Goal: Task Accomplishment & Management: Manage account settings

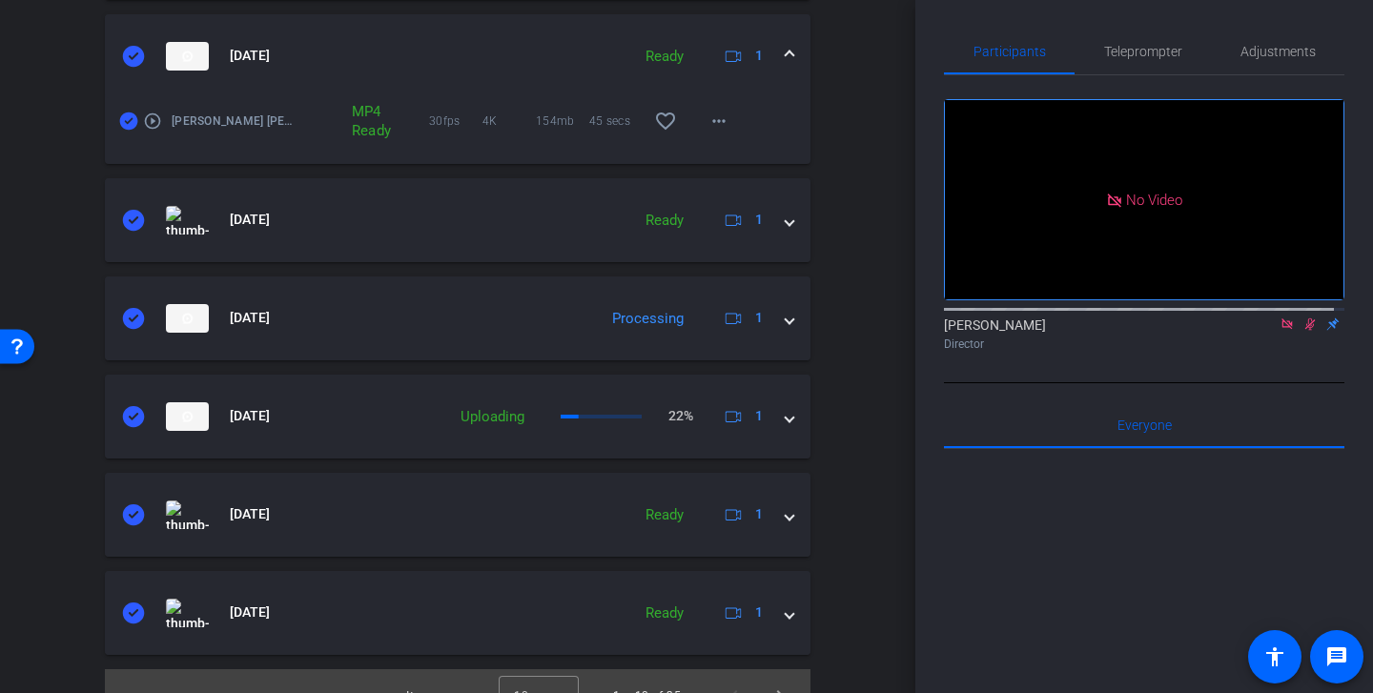
scroll to position [1194, 0]
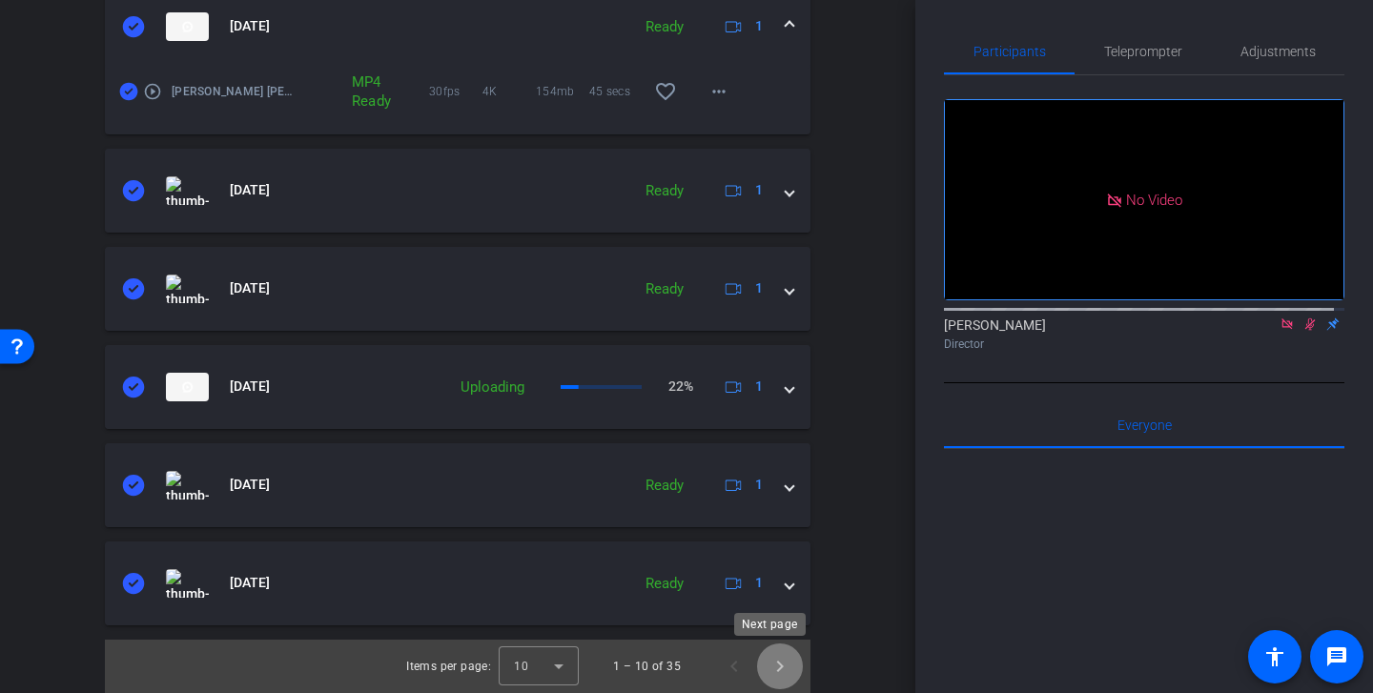
click at [765, 657] on span "Next page" at bounding box center [780, 667] width 46 height 46
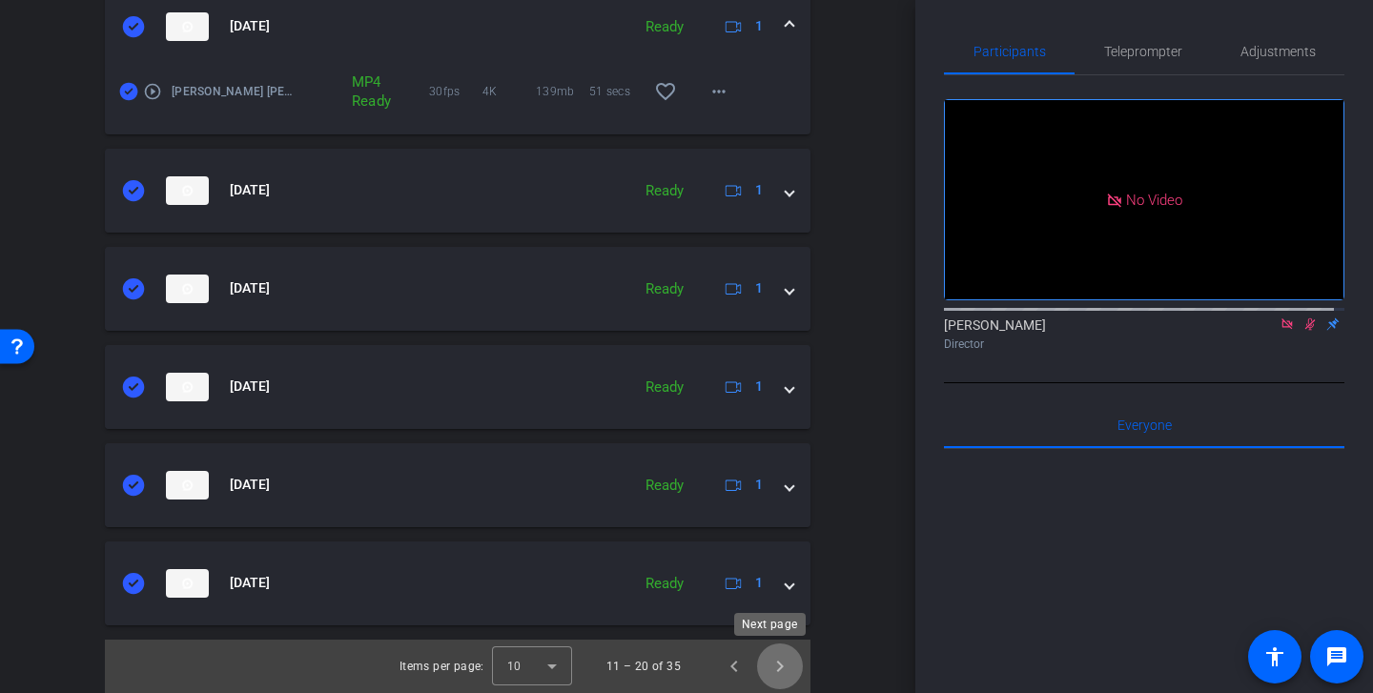
click at [766, 665] on span "Next page" at bounding box center [780, 667] width 46 height 46
click at [775, 668] on span "Next page" at bounding box center [780, 667] width 46 height 46
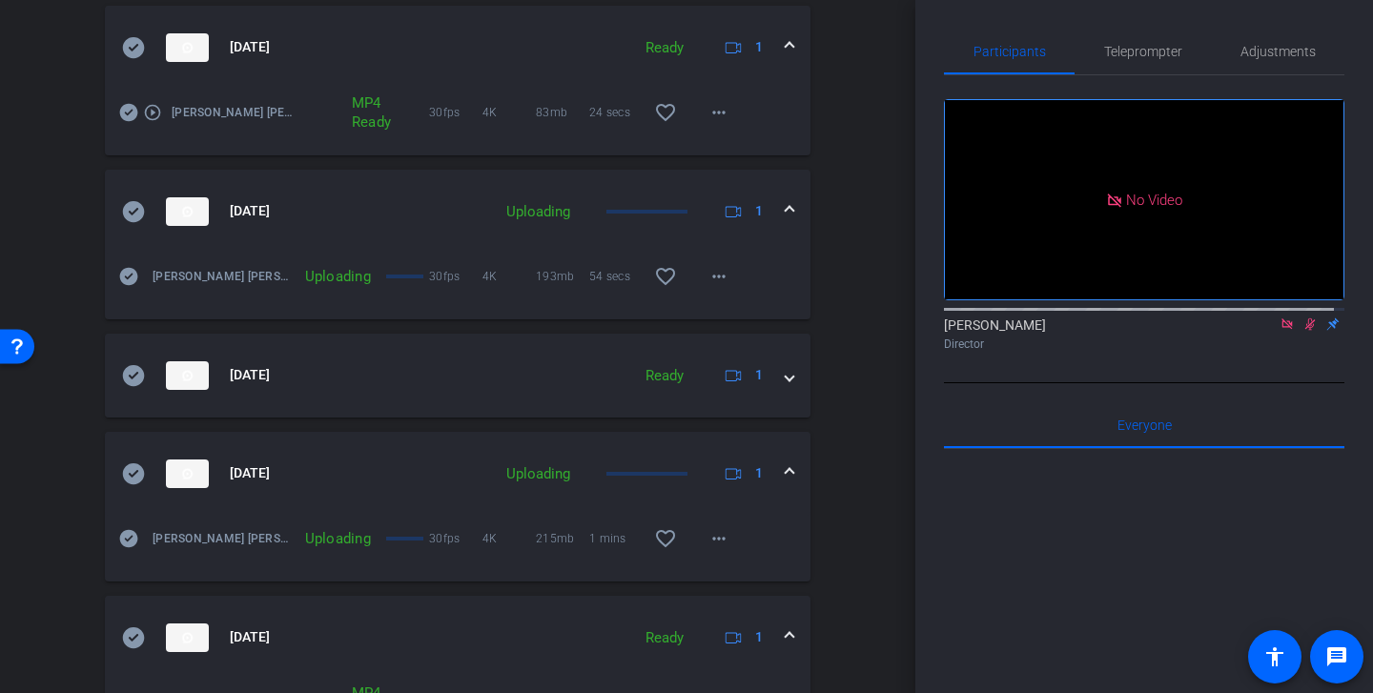
scroll to position [703, 0]
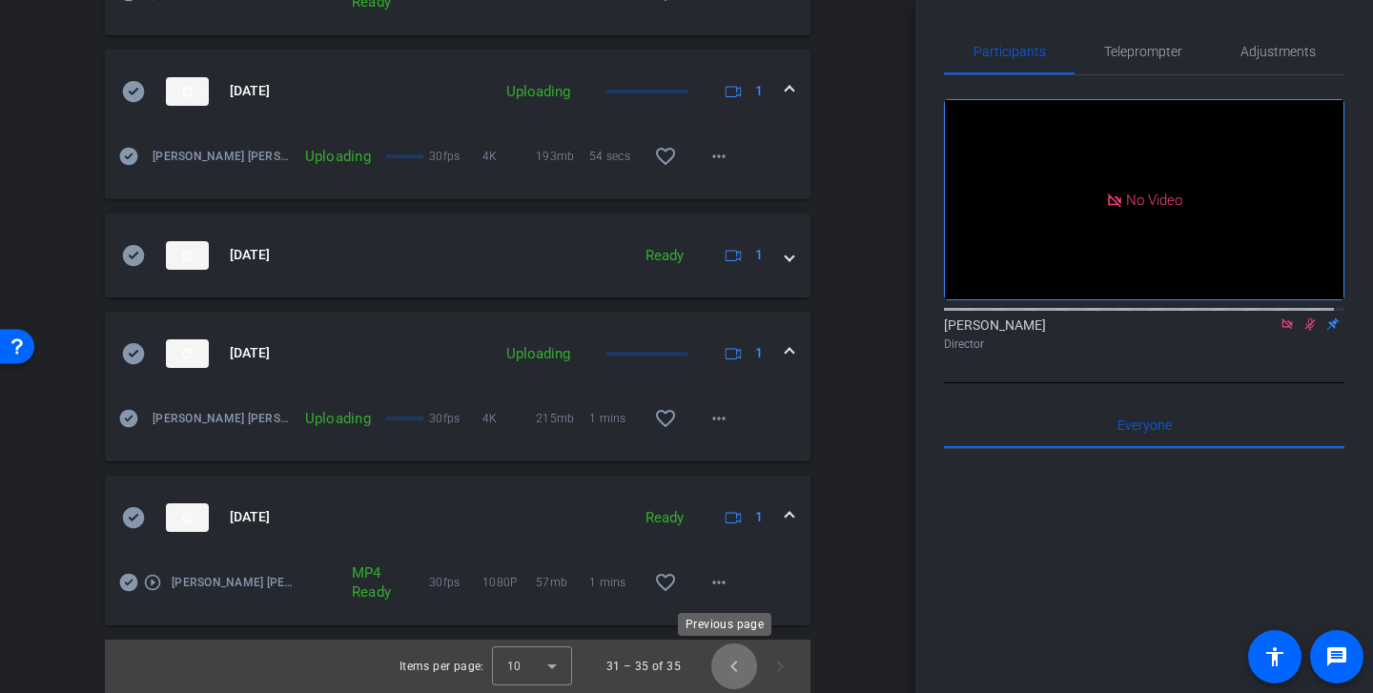
click at [719, 673] on span "Previous page" at bounding box center [734, 667] width 46 height 46
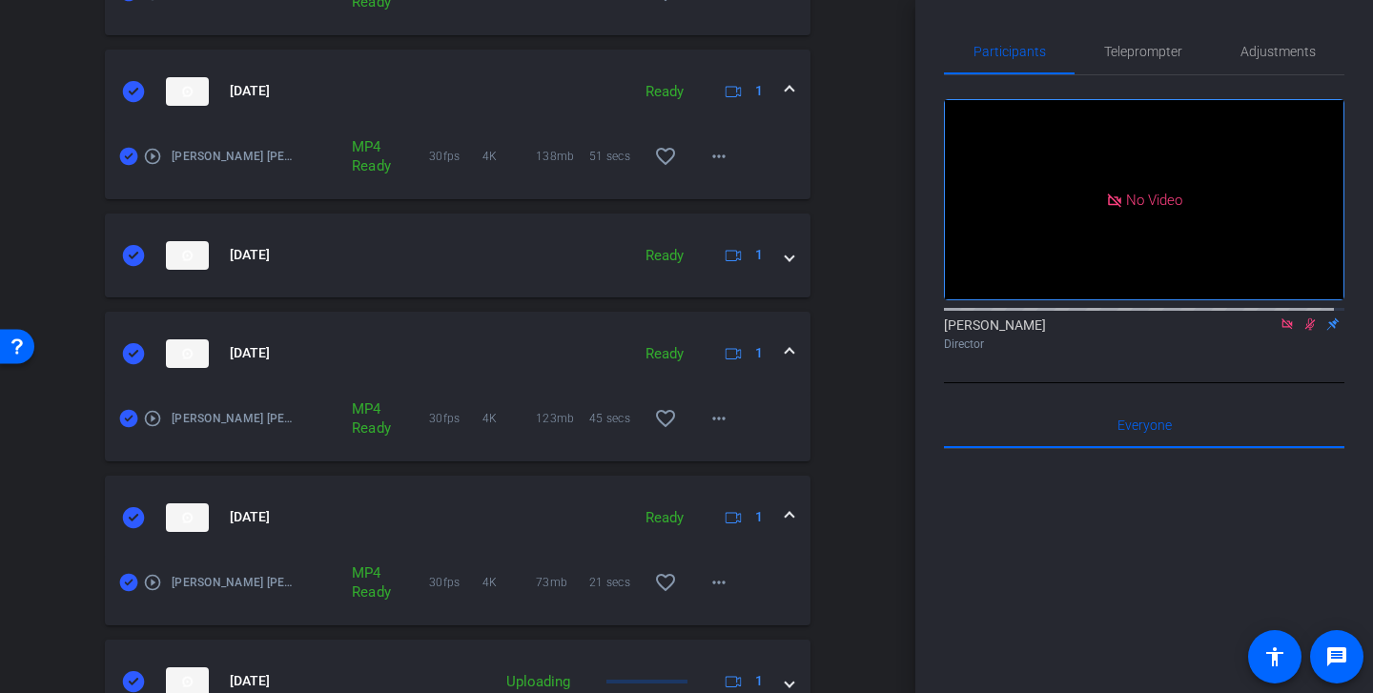
click at [725, 673] on icon at bounding box center [733, 681] width 16 height 16
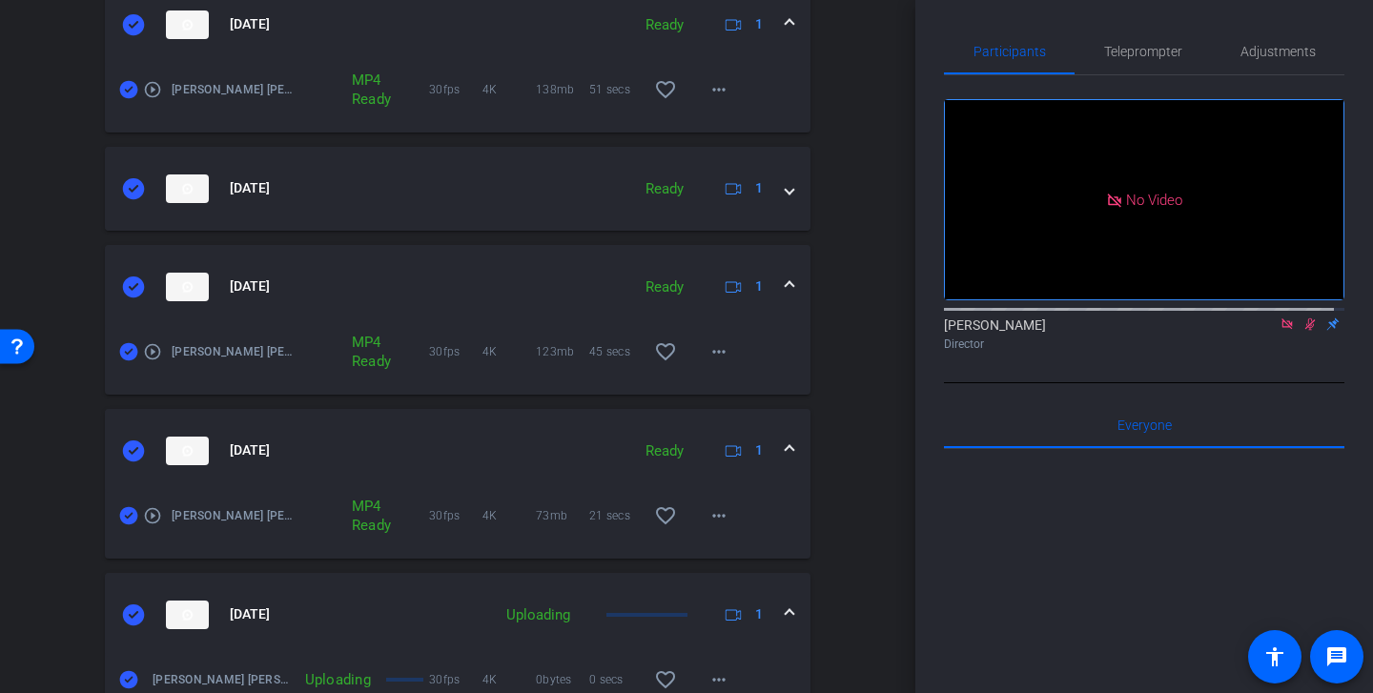
click at [768, 612] on div "Sep 24, 2025 Uploading 1" at bounding box center [454, 615] width 664 height 29
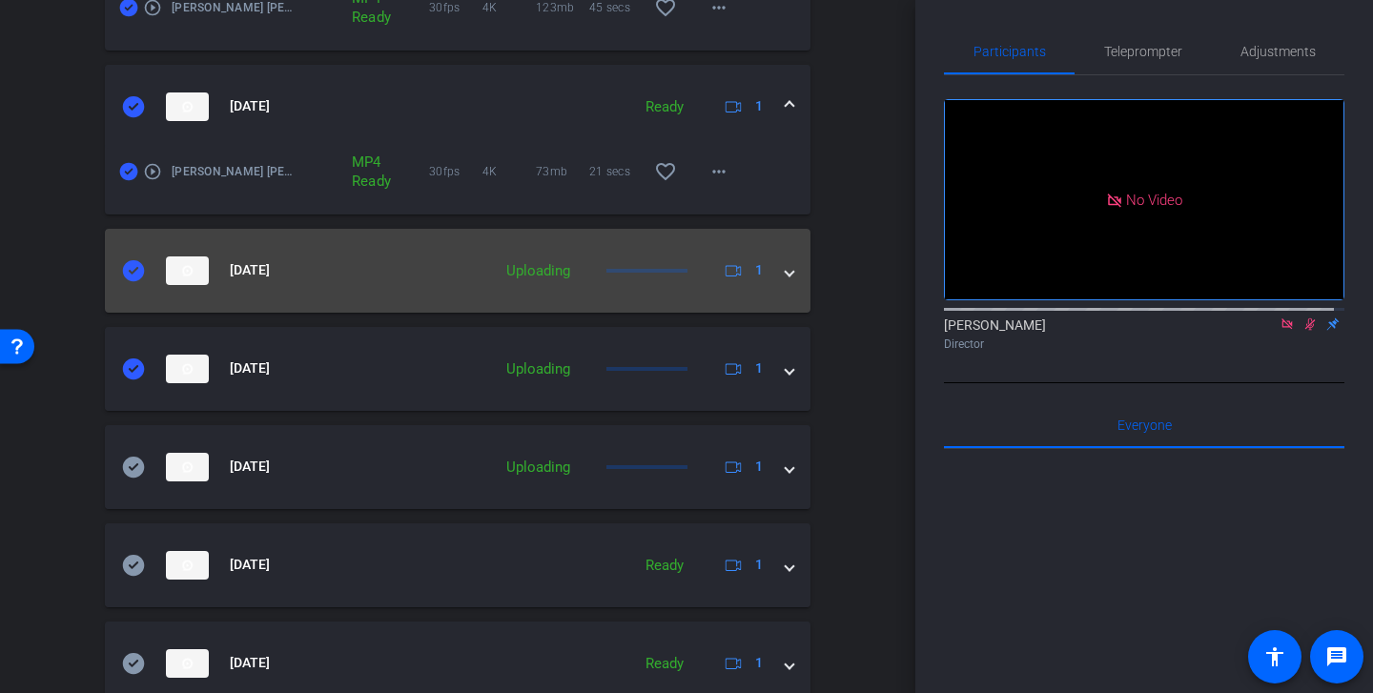
scroll to position [1194, 0]
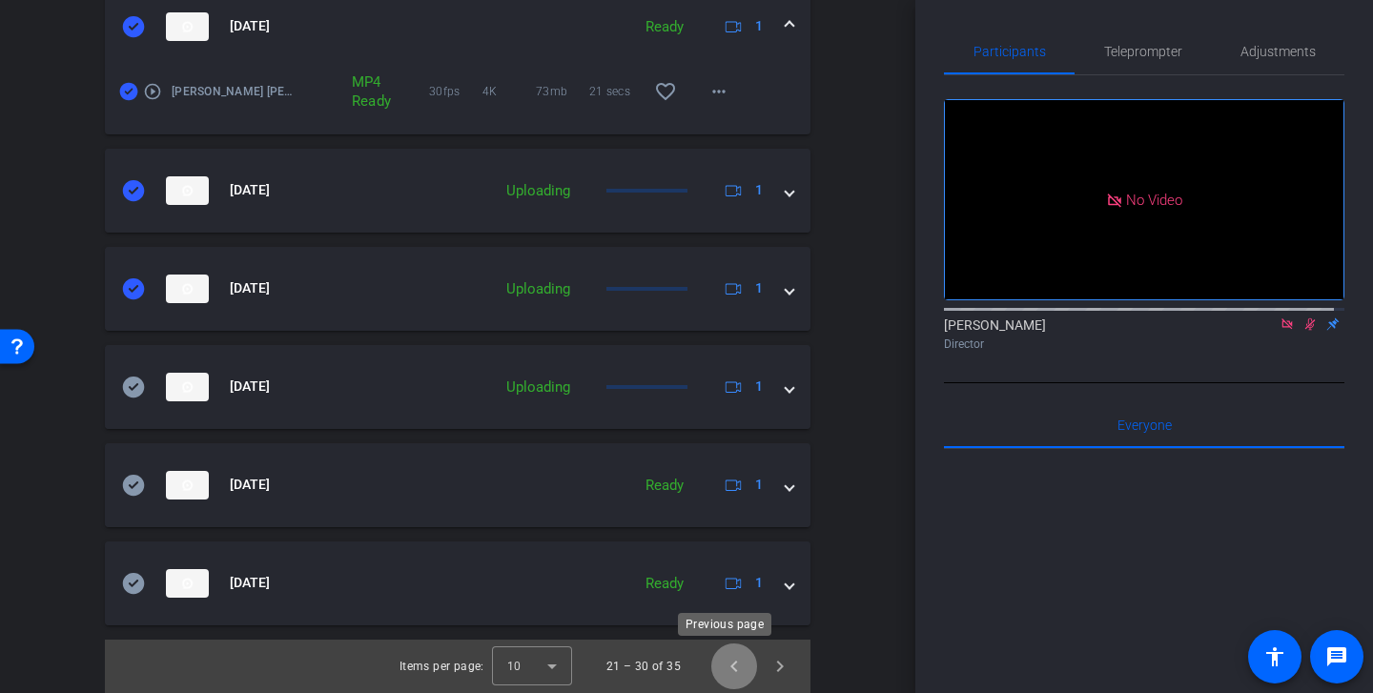
click at [725, 675] on span "Previous page" at bounding box center [734, 667] width 46 height 46
click at [729, 656] on span "Previous page" at bounding box center [734, 667] width 46 height 46
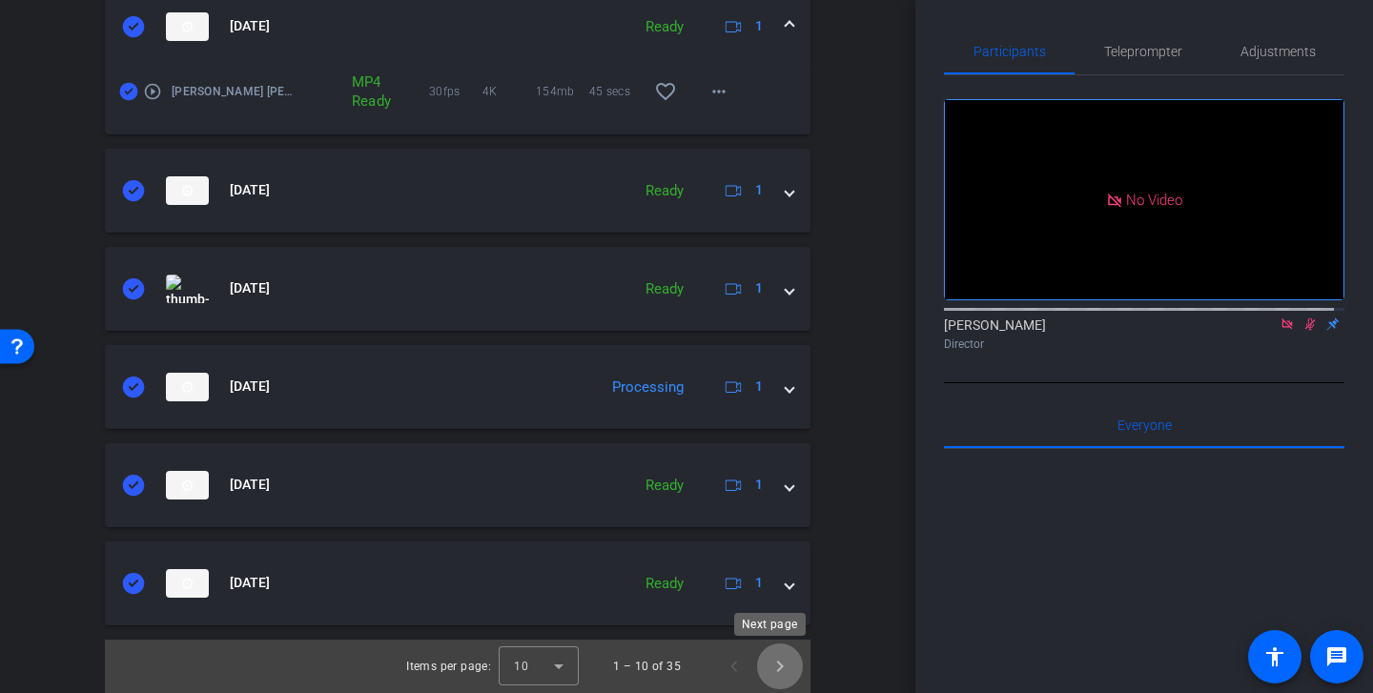
click at [765, 669] on span "Next page" at bounding box center [780, 667] width 46 height 46
click at [769, 665] on span "Next page" at bounding box center [780, 667] width 46 height 46
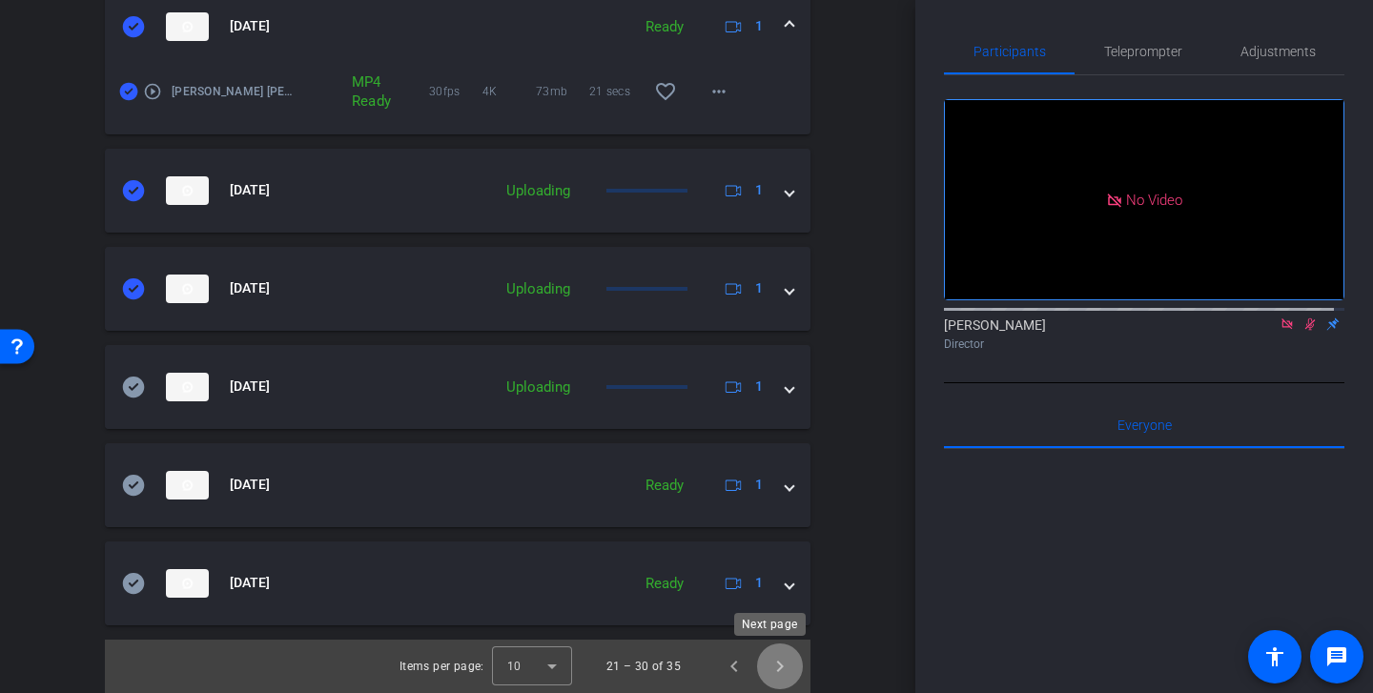
click at [769, 668] on span "Next page" at bounding box center [780, 667] width 46 height 46
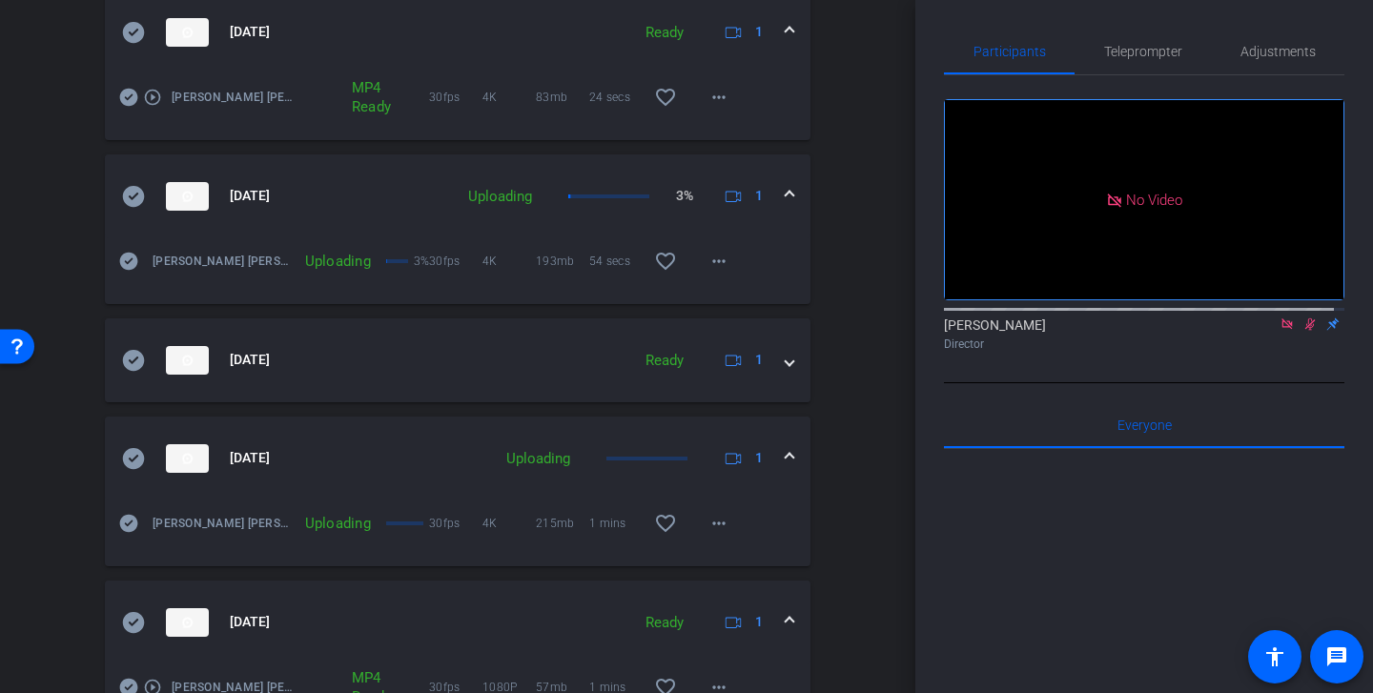
scroll to position [703, 0]
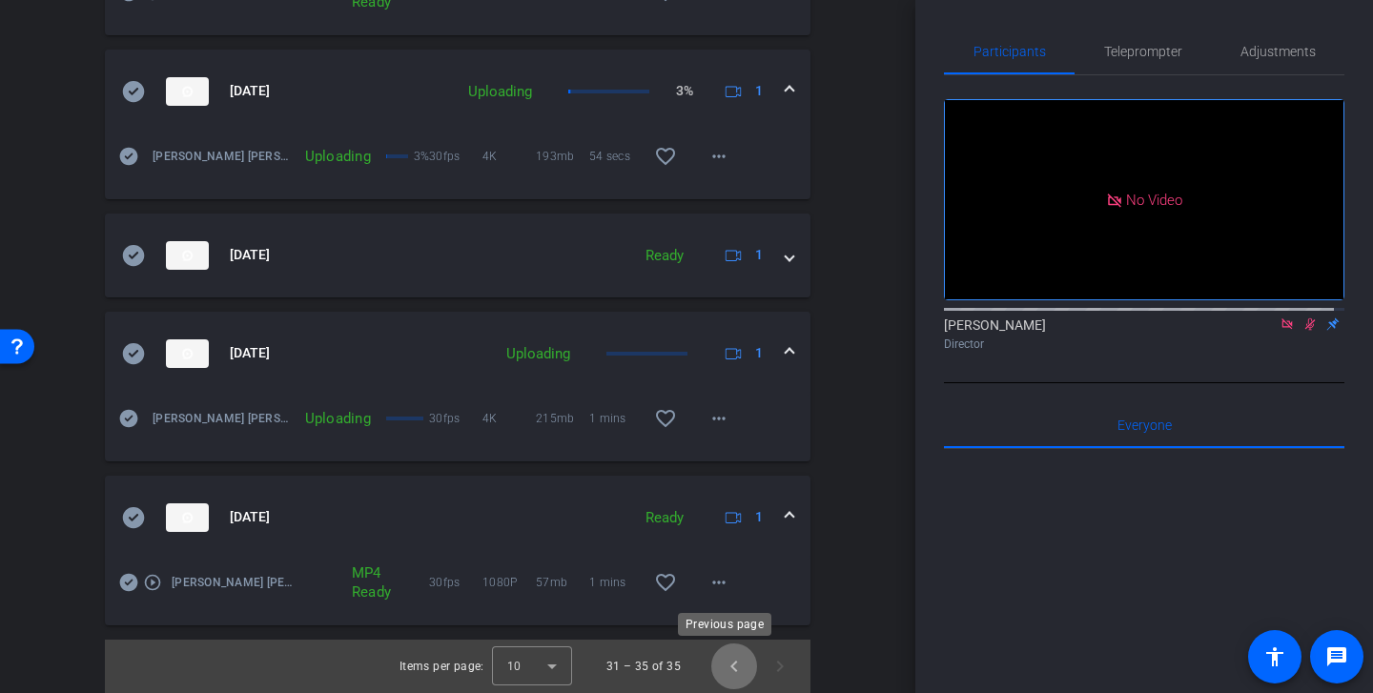
click at [725, 672] on span "Previous page" at bounding box center [734, 667] width 46 height 46
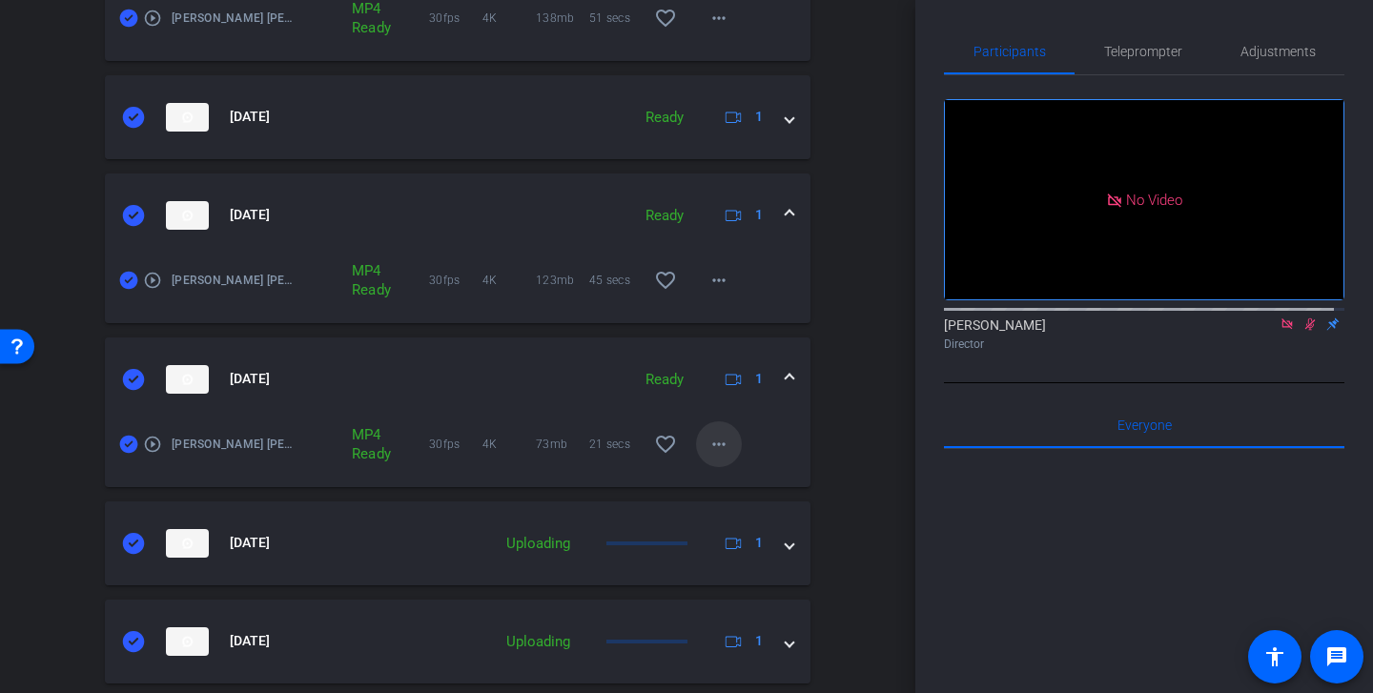
scroll to position [1194, 0]
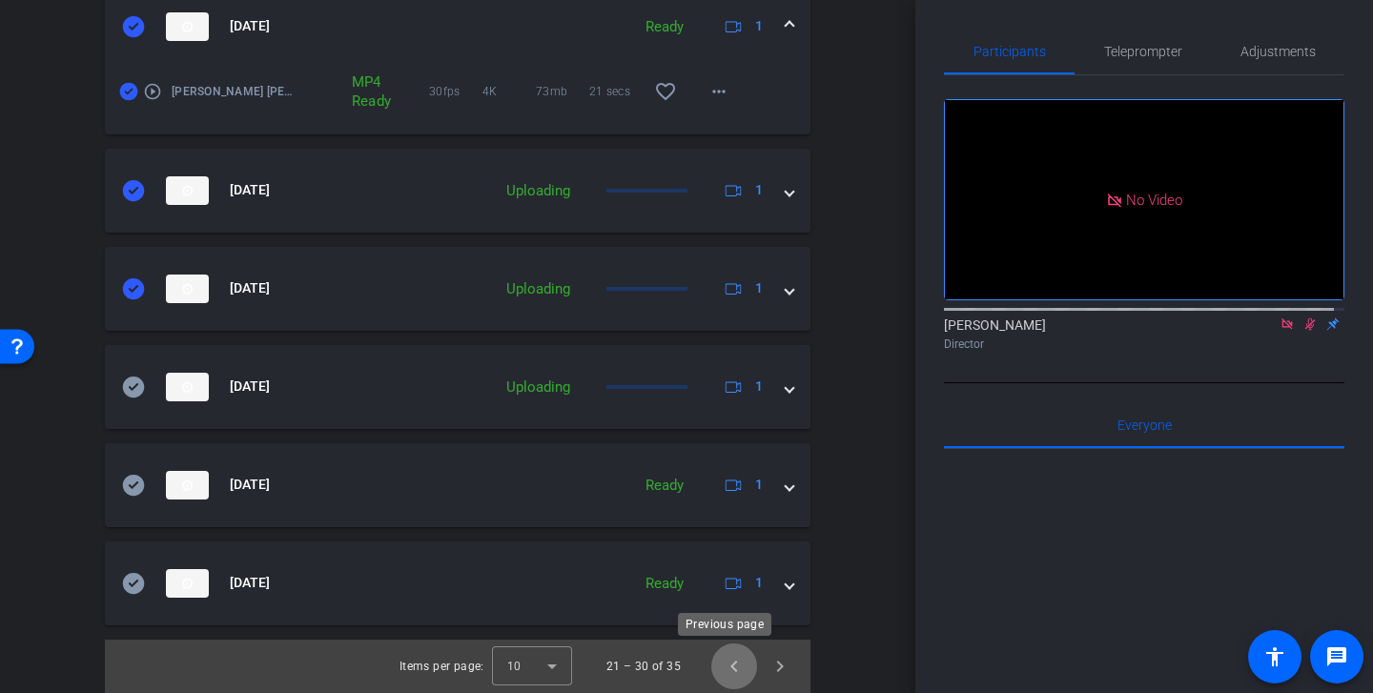
click at [723, 666] on span "Previous page" at bounding box center [734, 667] width 46 height 46
click at [715, 666] on span "Previous page" at bounding box center [734, 667] width 46 height 46
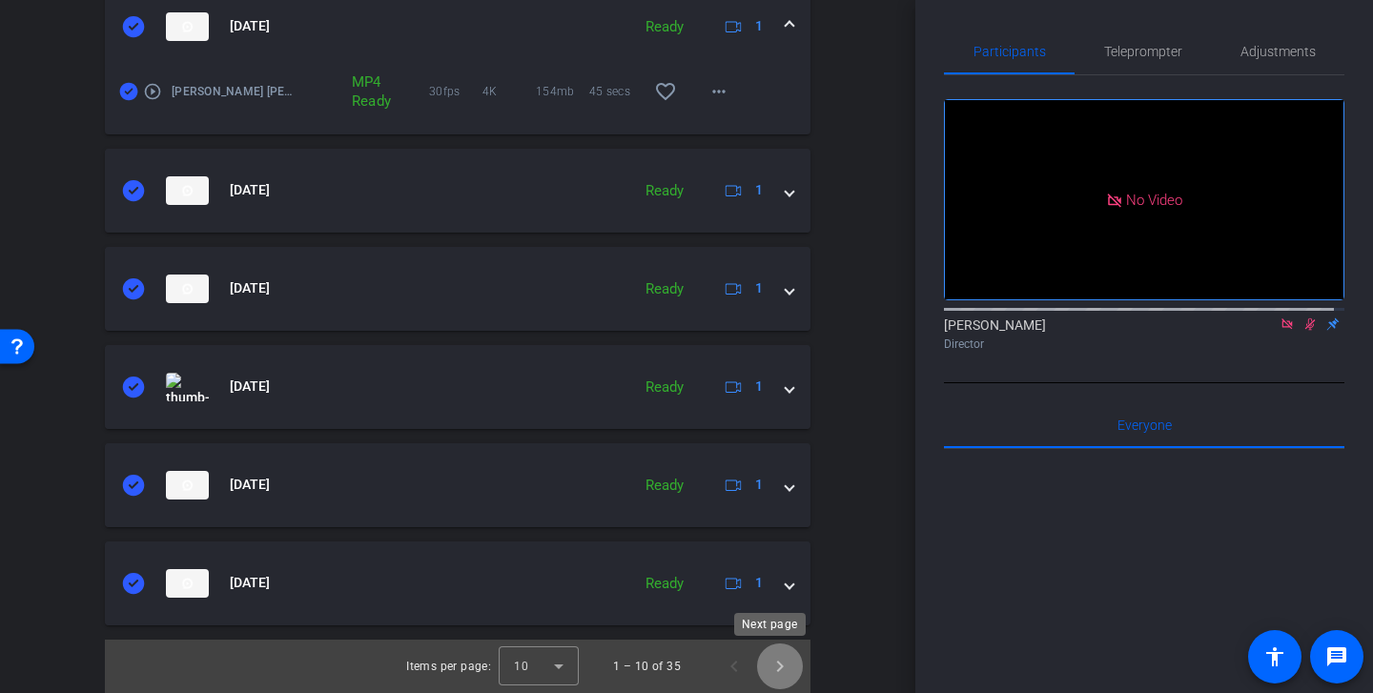
click at [774, 664] on span "Next page" at bounding box center [780, 667] width 46 height 46
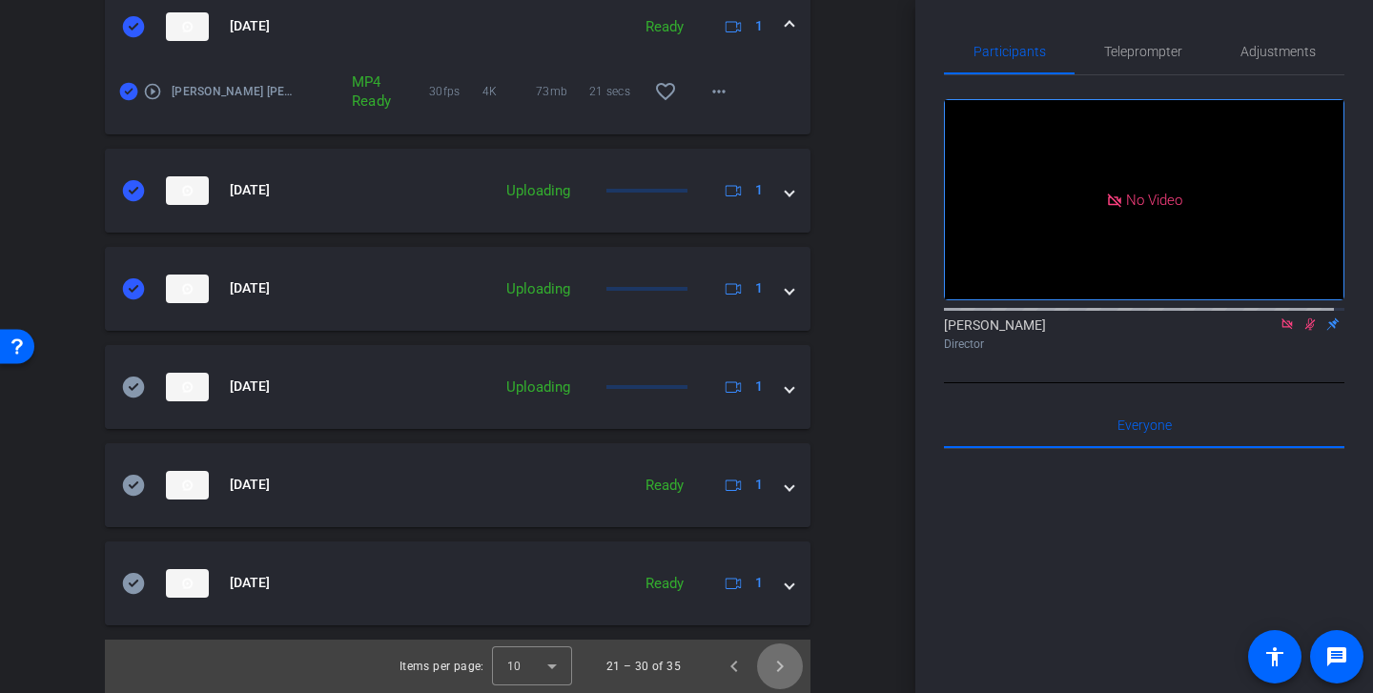
click at [774, 664] on span "Next page" at bounding box center [780, 667] width 46 height 46
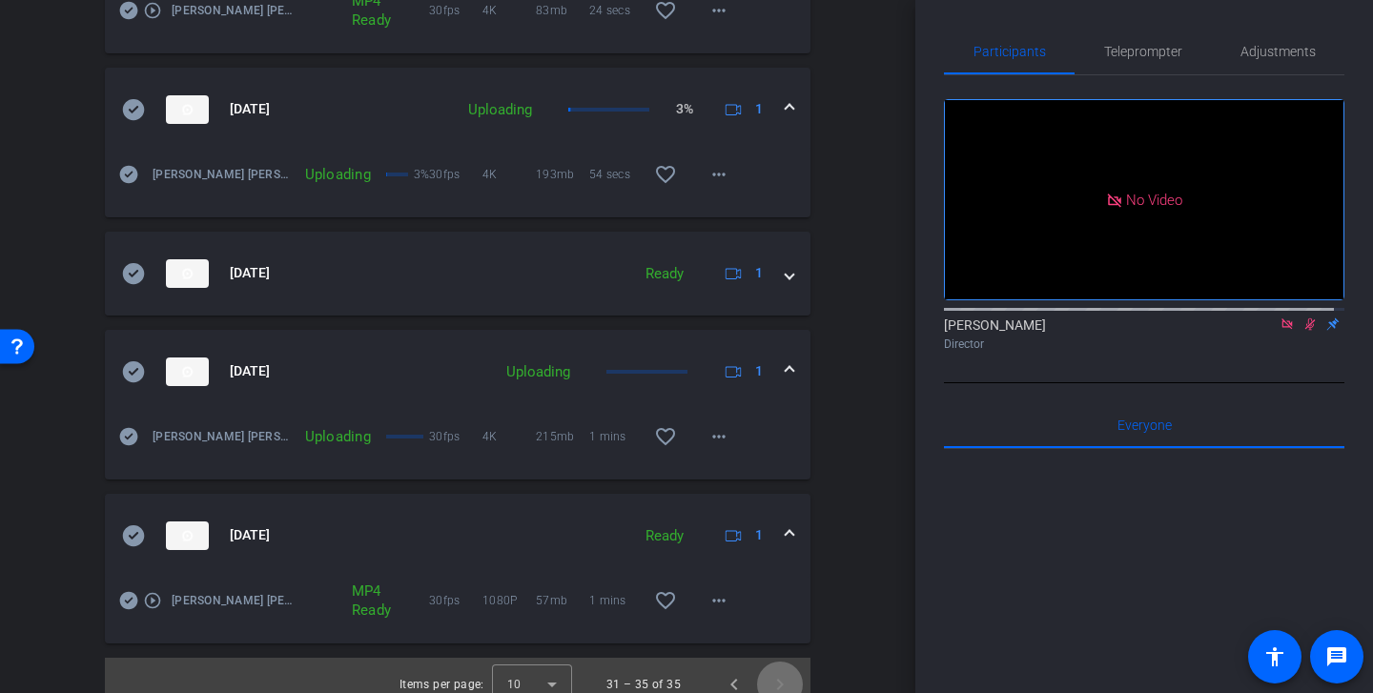
scroll to position [703, 0]
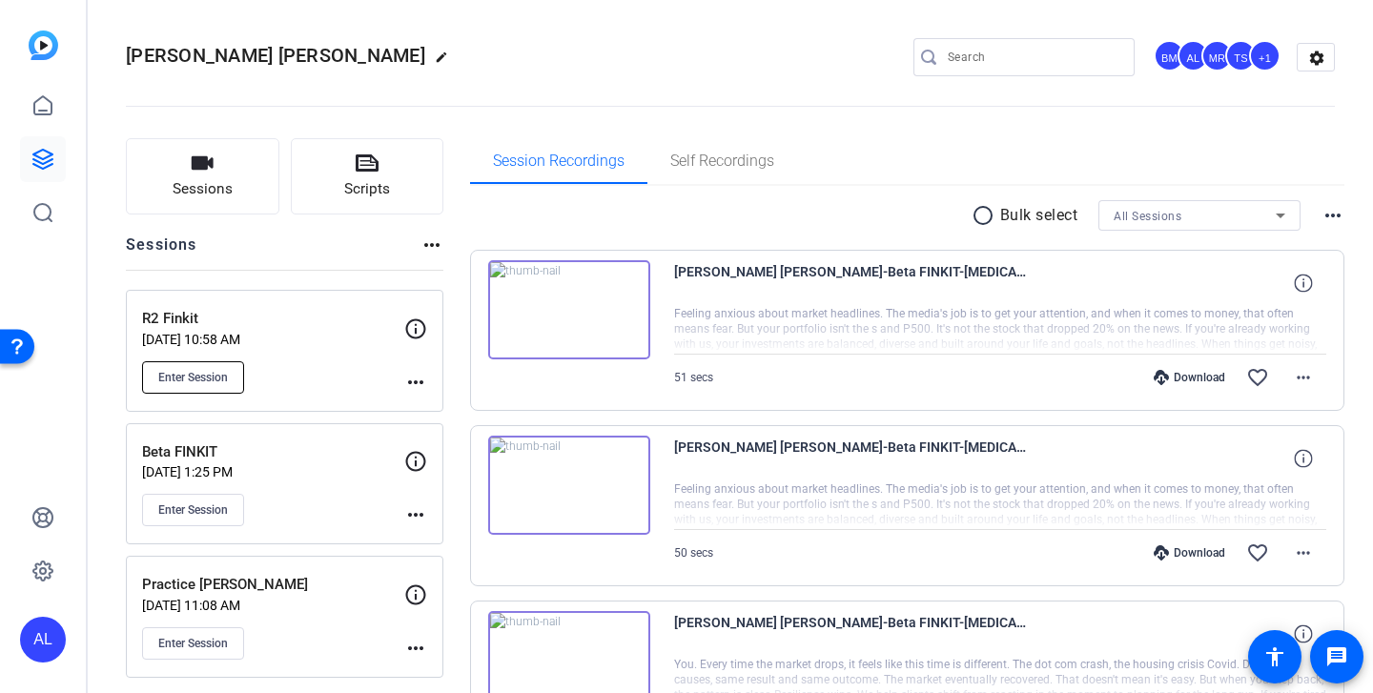
click at [204, 372] on span "Enter Session" at bounding box center [193, 377] width 70 height 15
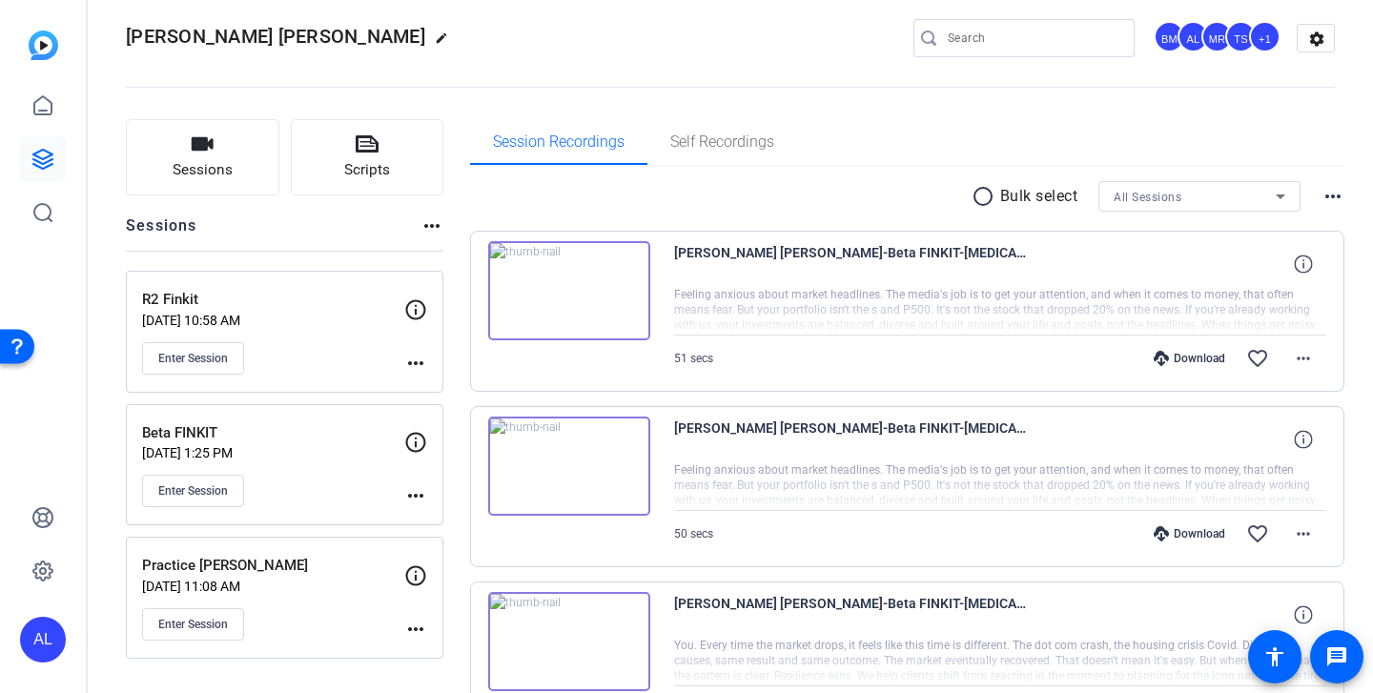
scroll to position [5, 0]
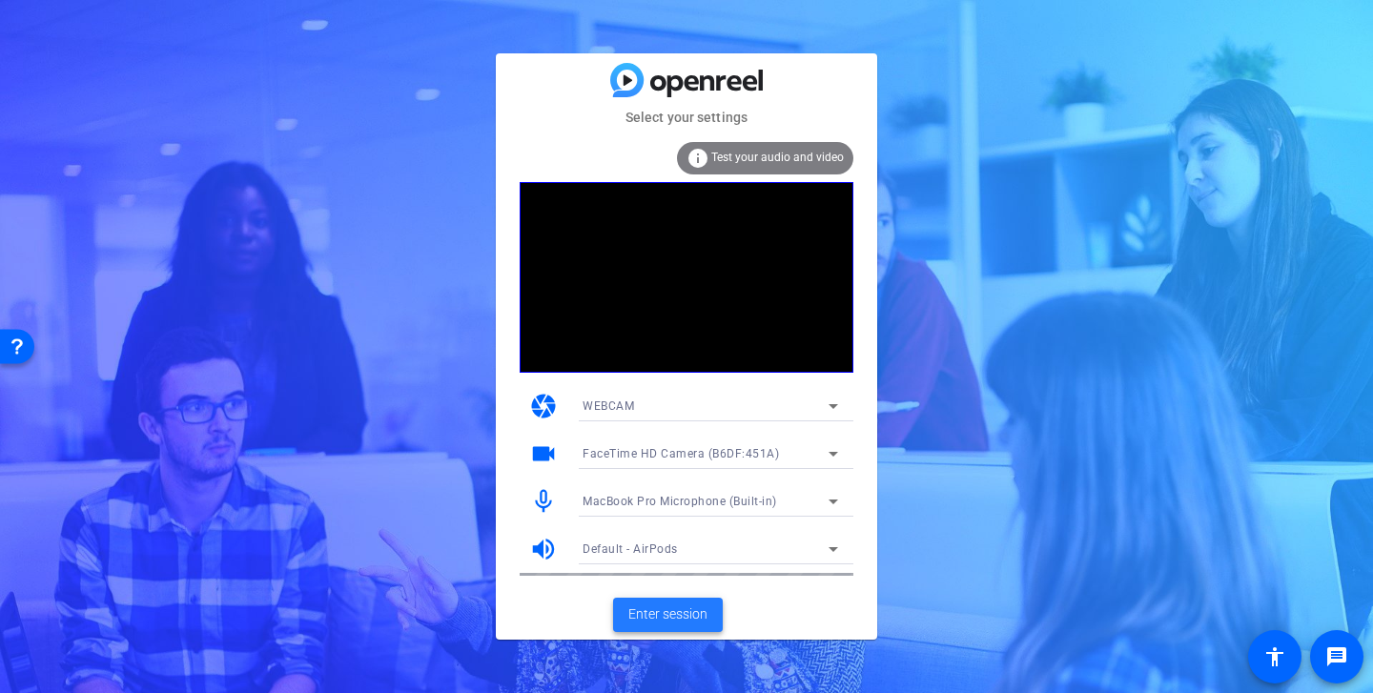
click at [659, 614] on span "Enter session" at bounding box center [667, 614] width 79 height 20
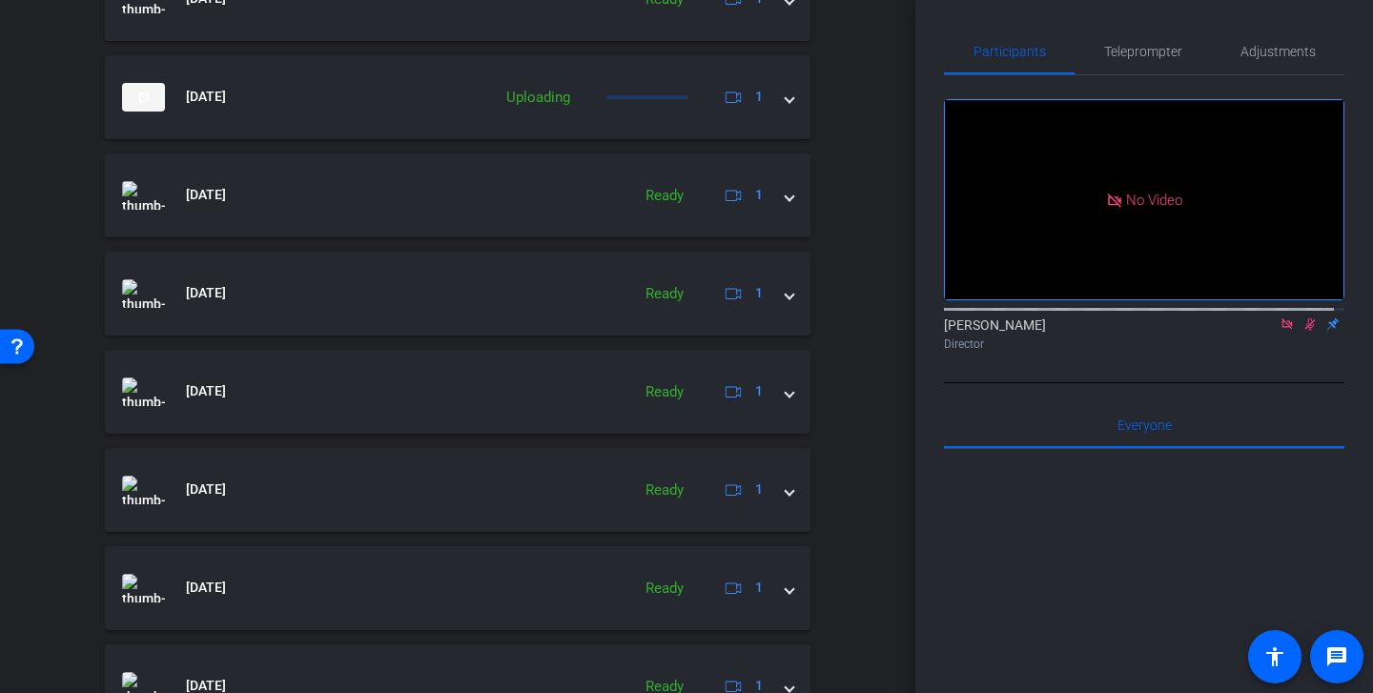
scroll to position [927, 0]
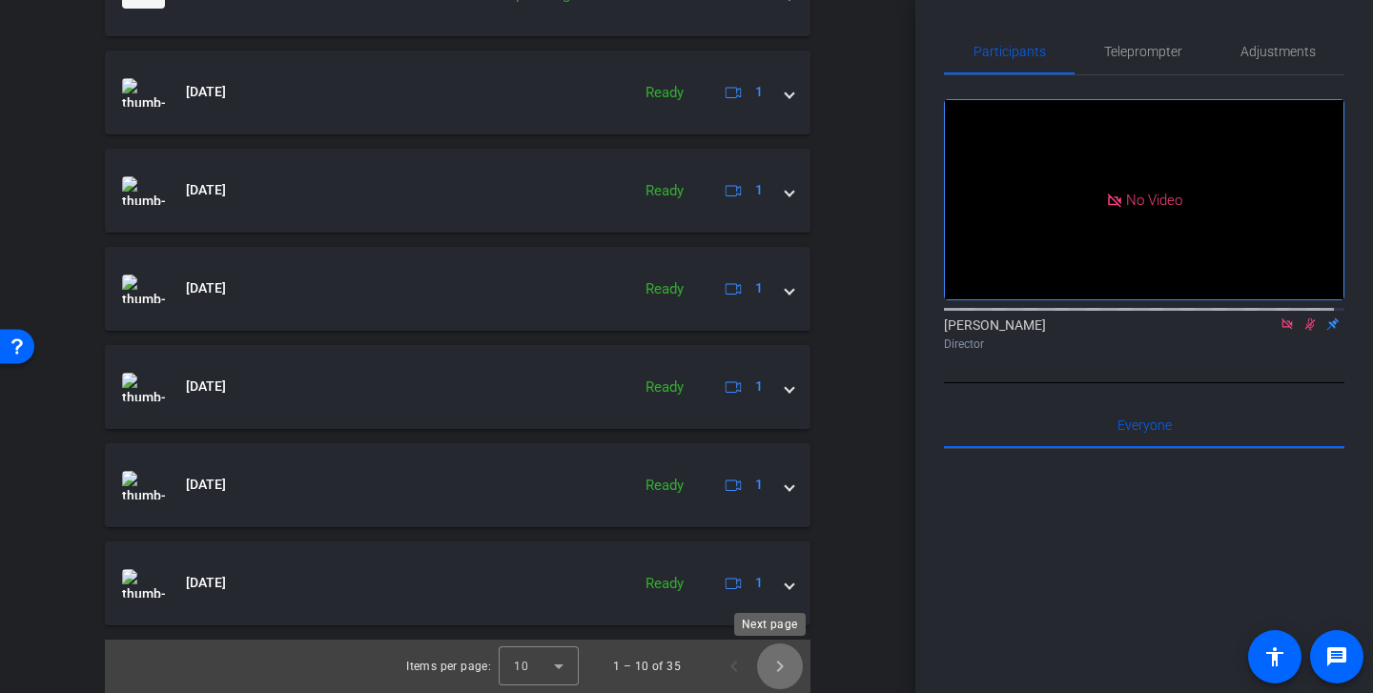
click at [776, 676] on span "Next page" at bounding box center [780, 667] width 46 height 46
click at [769, 666] on span "Next page" at bounding box center [780, 667] width 46 height 46
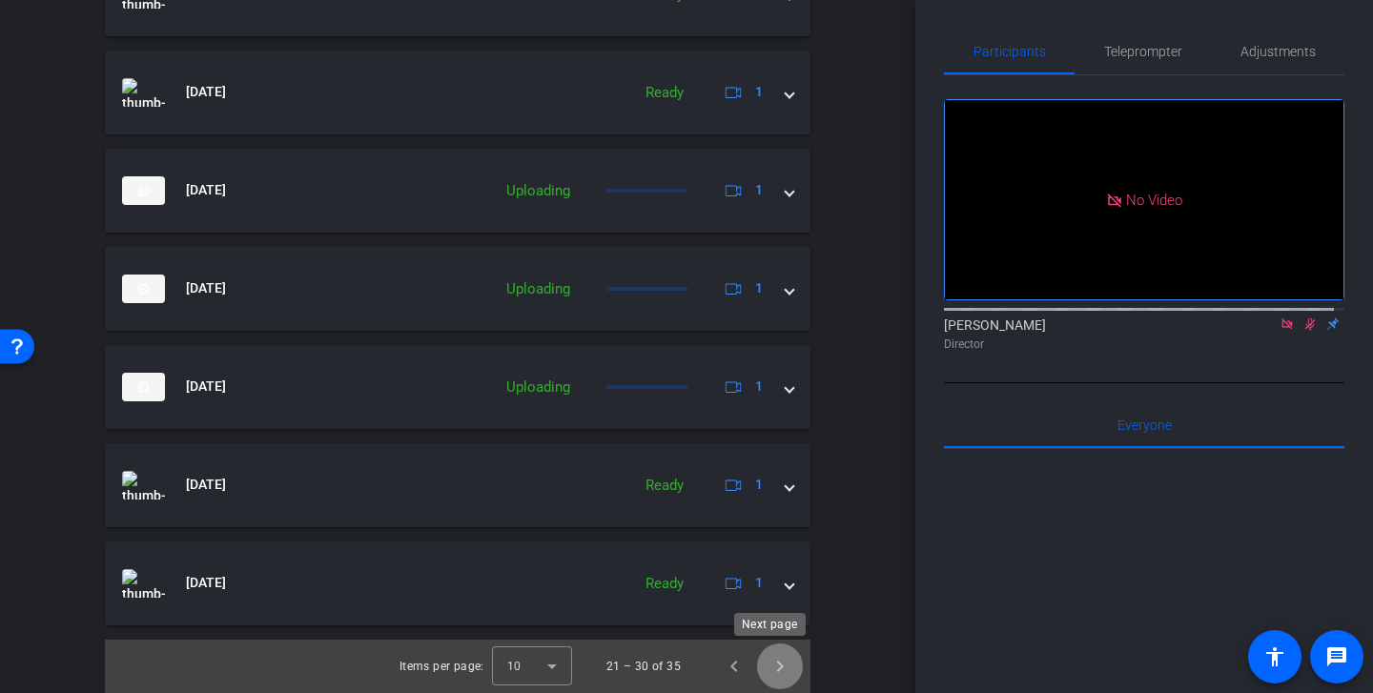
click at [770, 664] on span "Next page" at bounding box center [780, 667] width 46 height 46
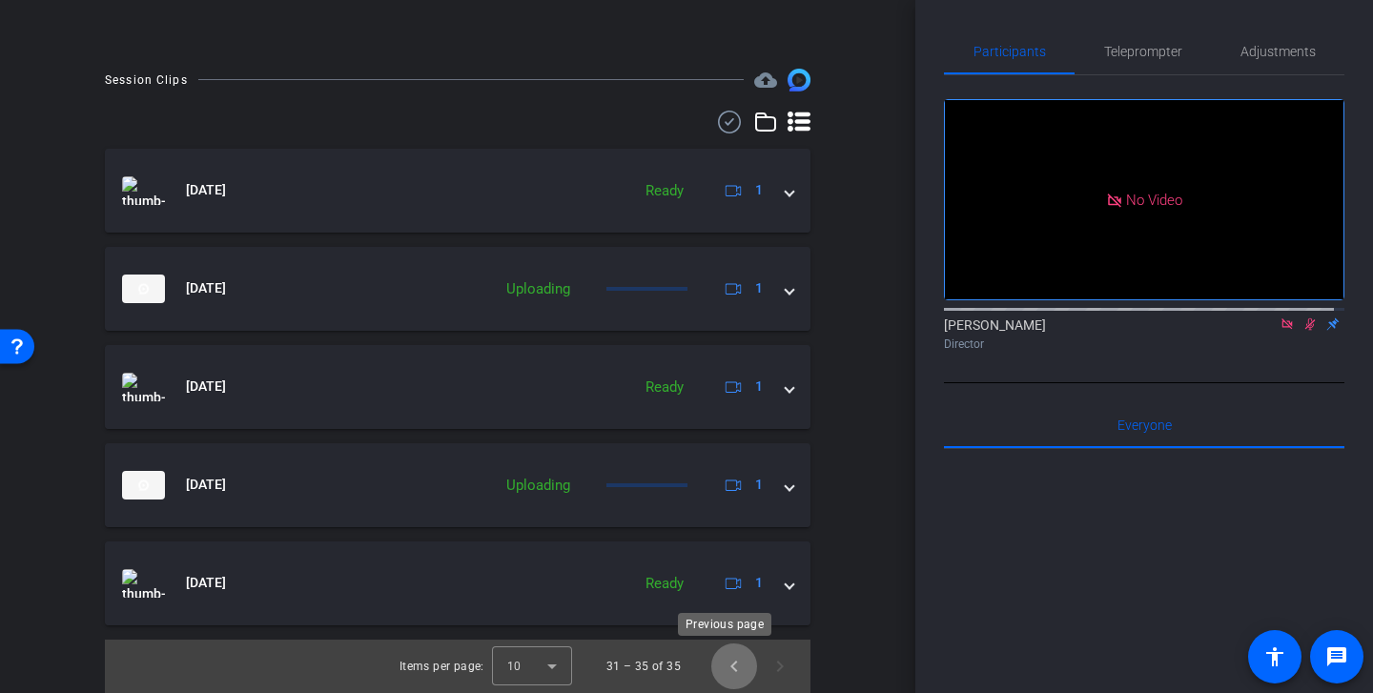
click at [725, 663] on span "Previous page" at bounding box center [734, 667] width 46 height 46
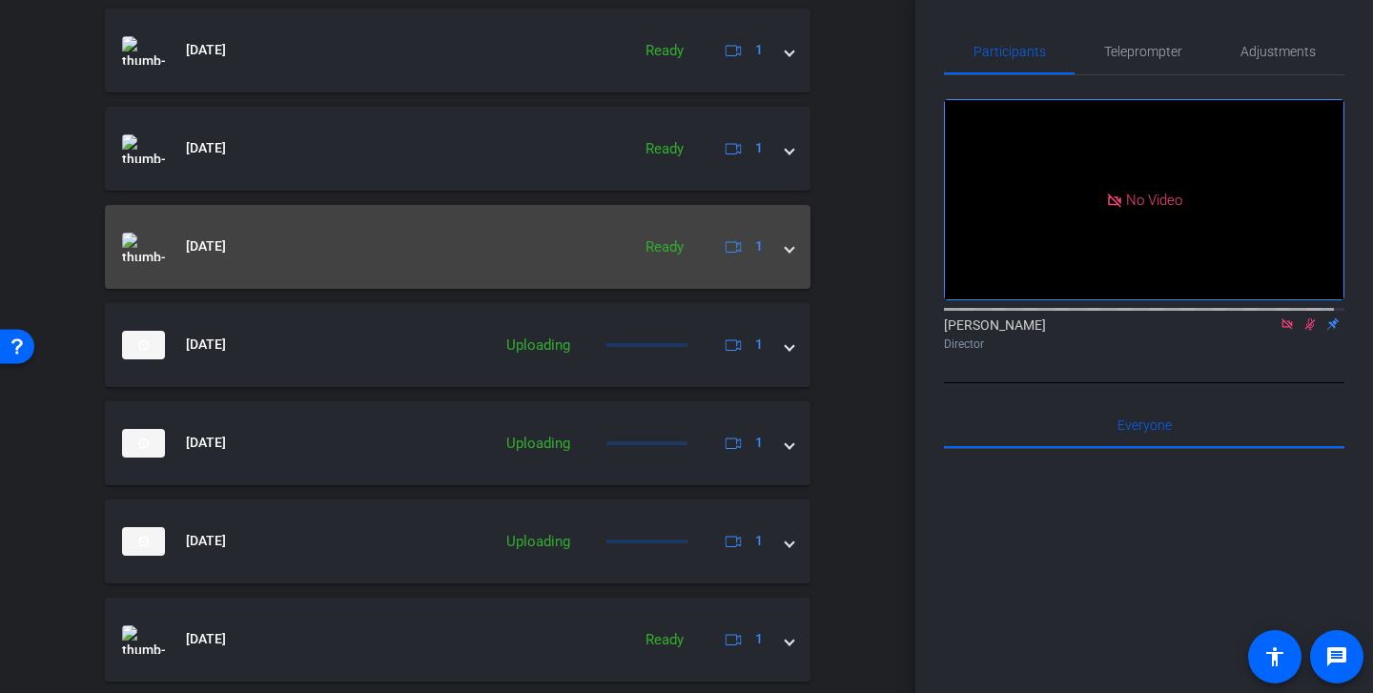
scroll to position [927, 0]
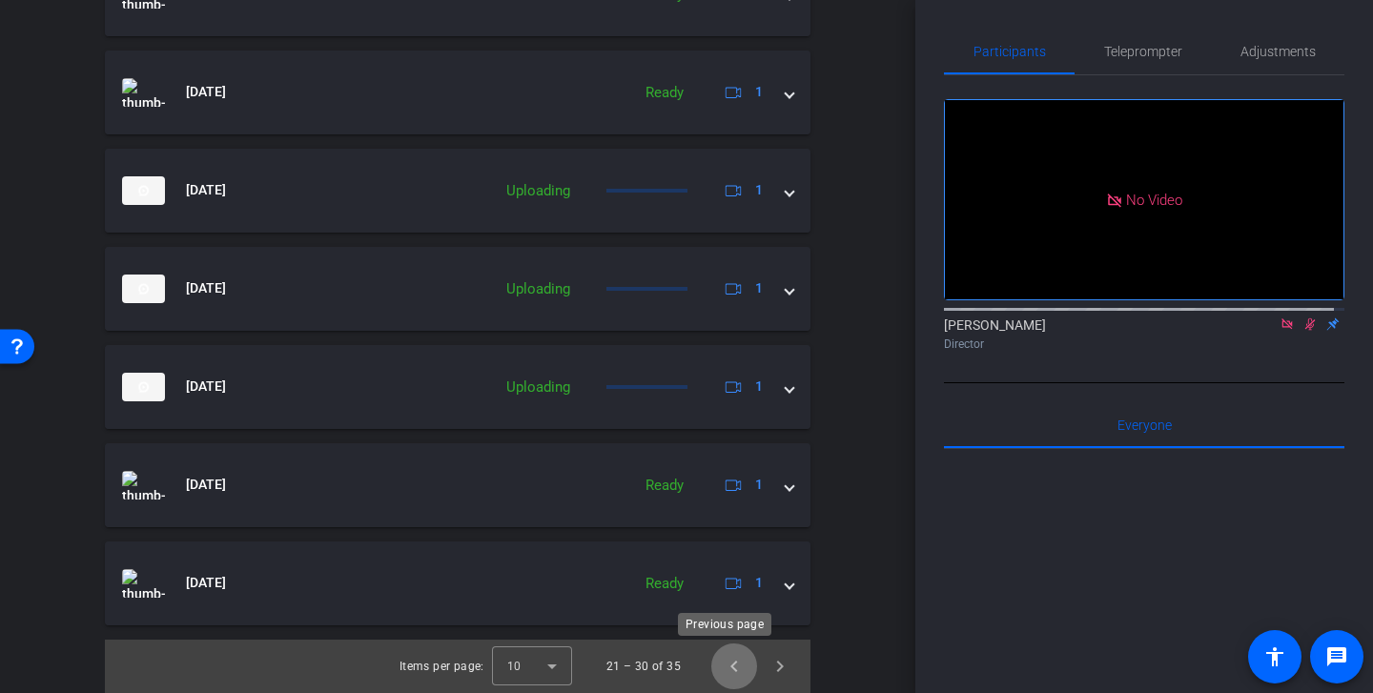
click at [717, 667] on span "Previous page" at bounding box center [734, 667] width 46 height 46
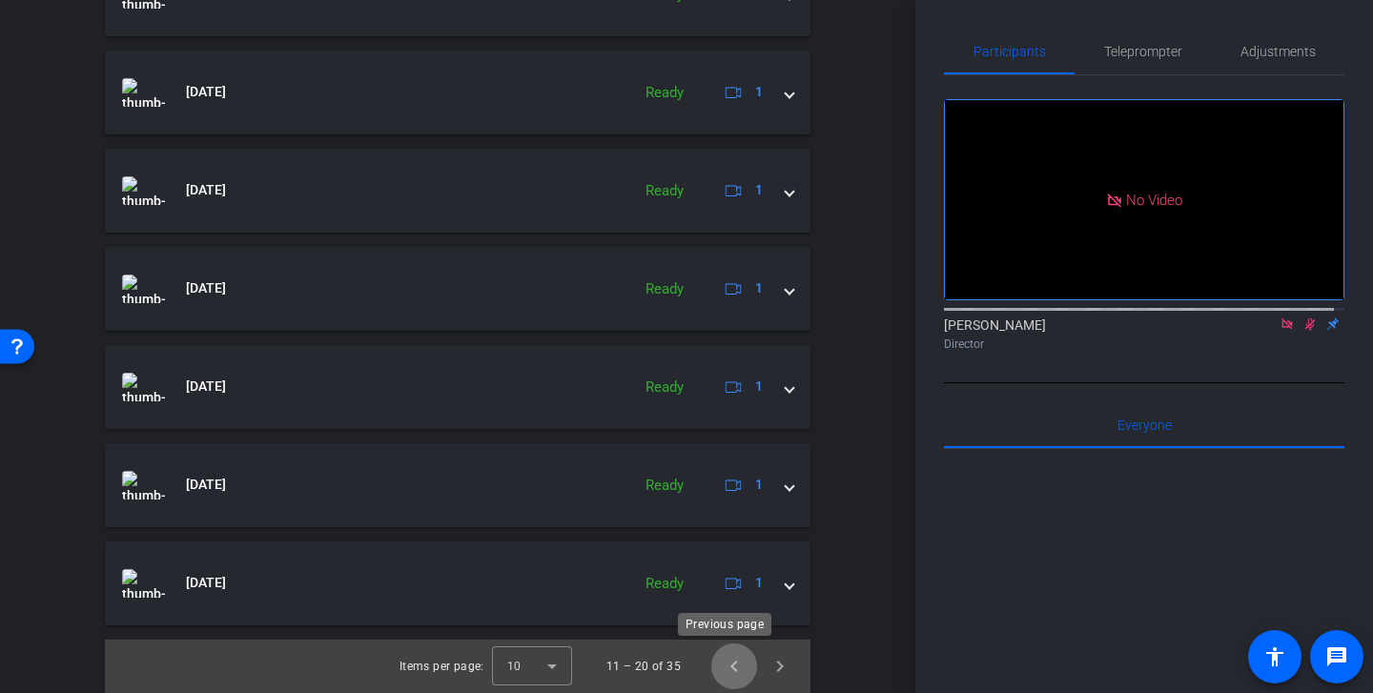
click at [725, 678] on span "Previous page" at bounding box center [734, 667] width 46 height 46
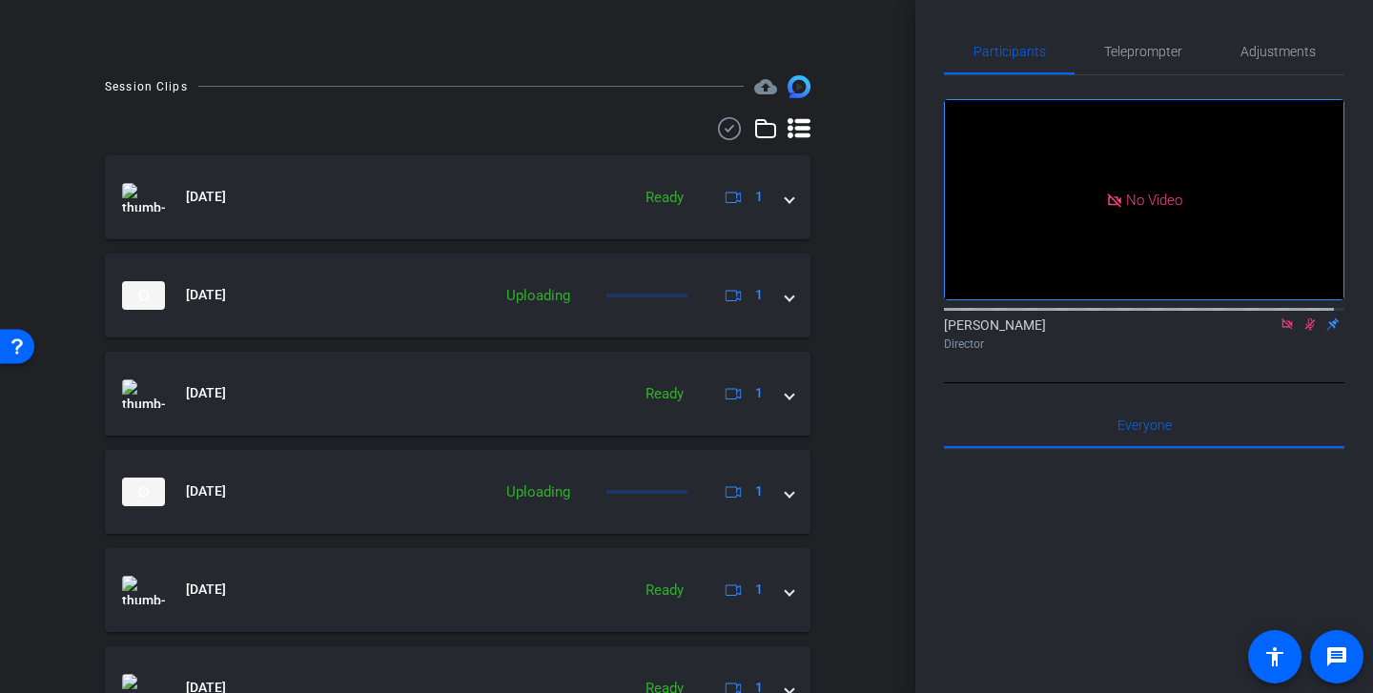
scroll to position [614, 0]
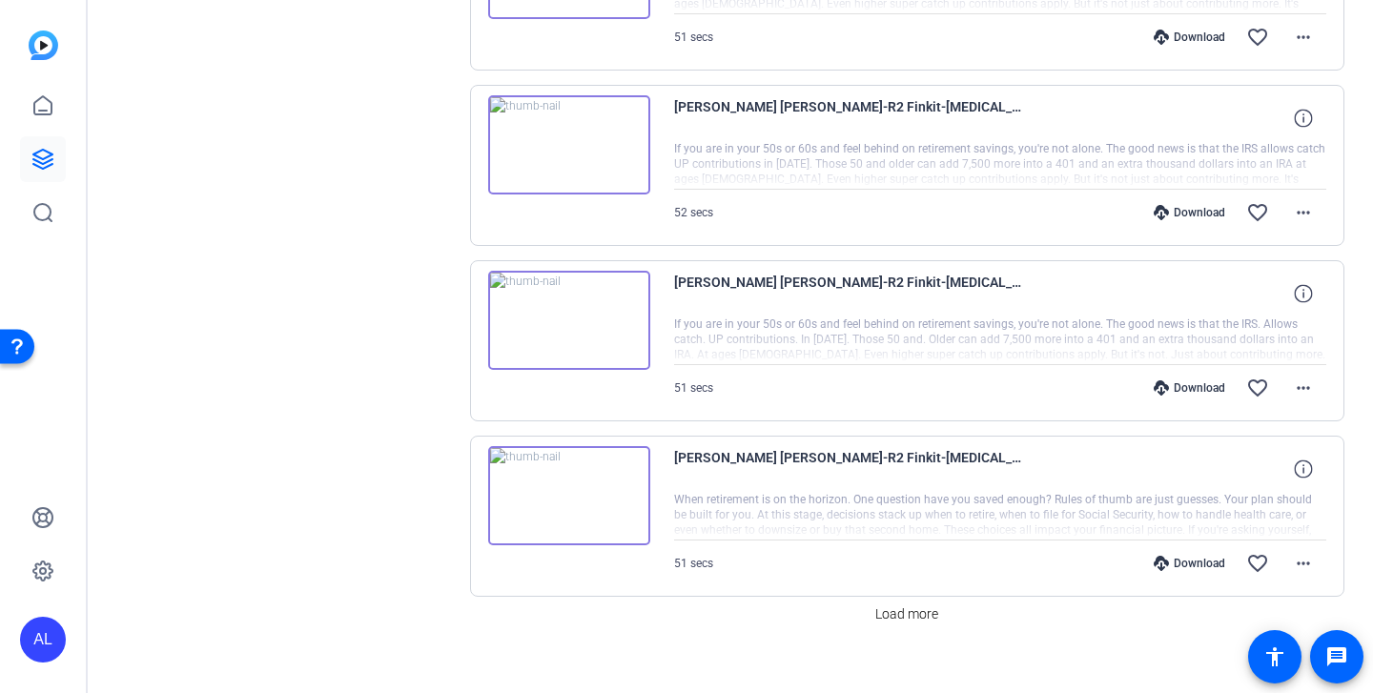
scroll to position [1416, 0]
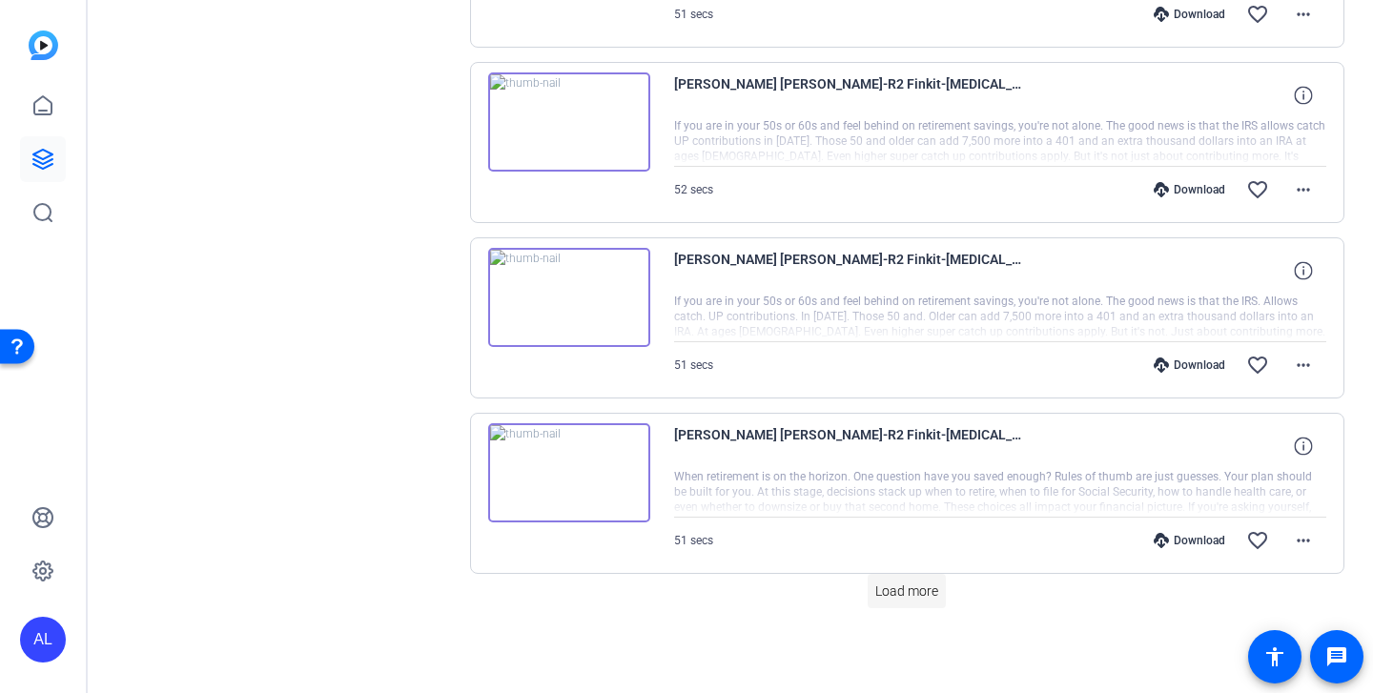
click at [902, 601] on span at bounding box center [907, 591] width 78 height 46
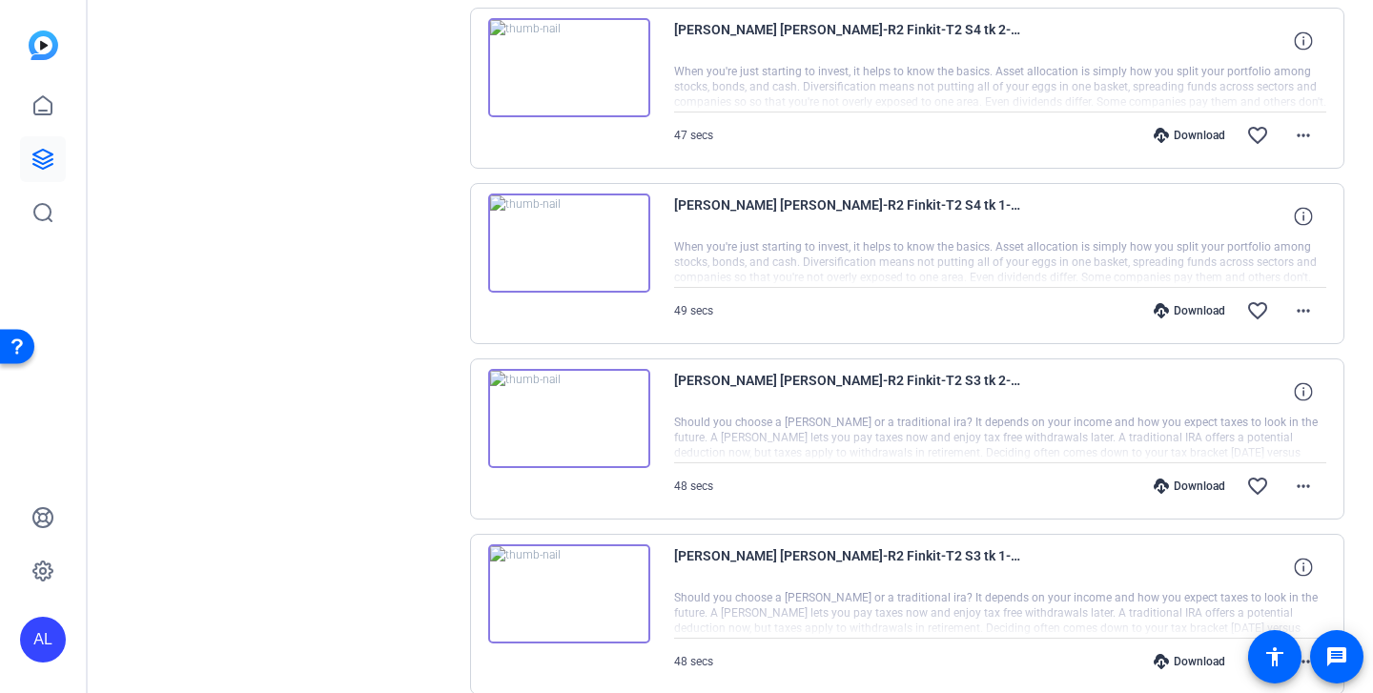
scroll to position [3170, 0]
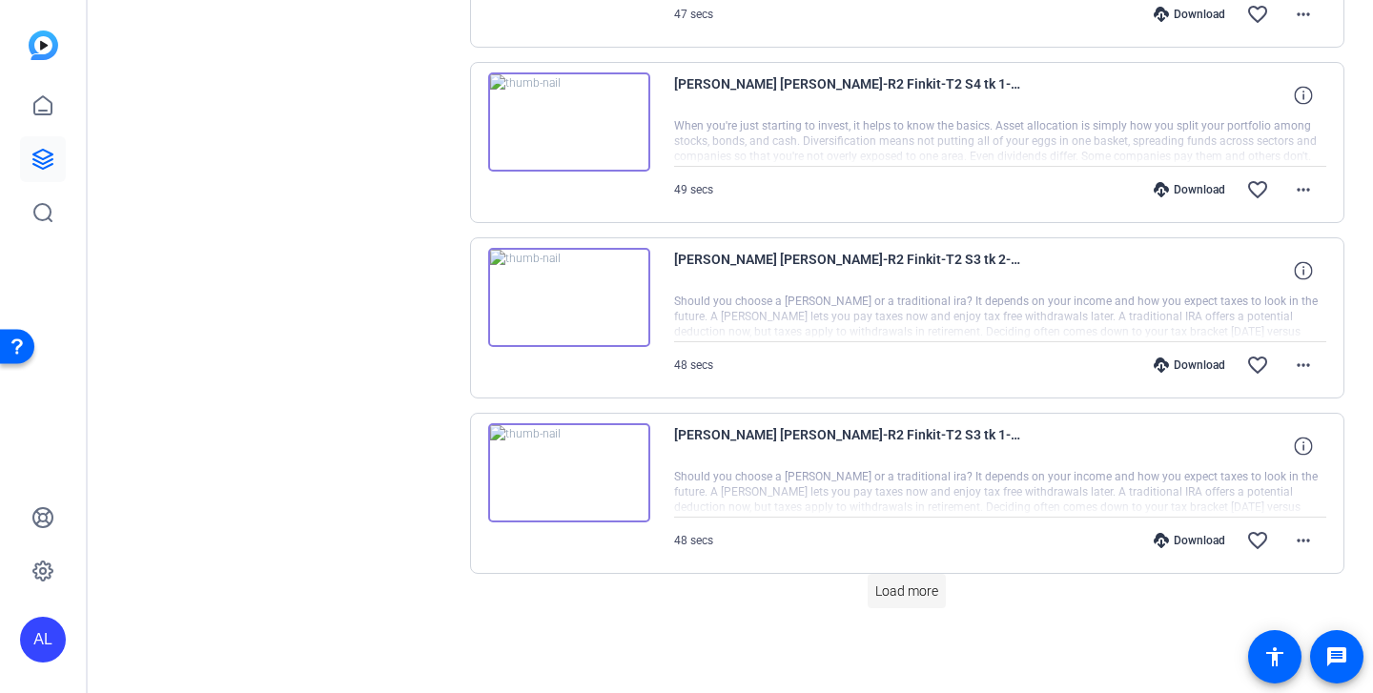
click at [902, 584] on span "Load more" at bounding box center [906, 592] width 63 height 20
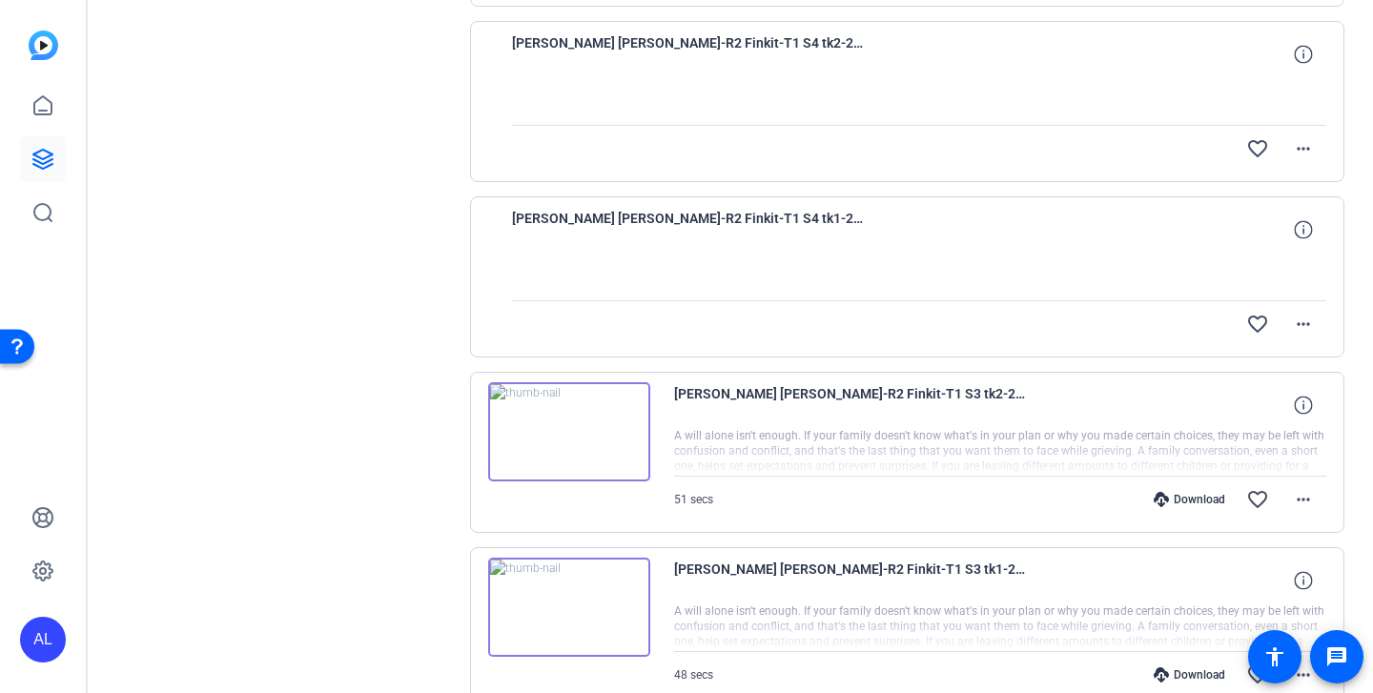
scroll to position [4924, 0]
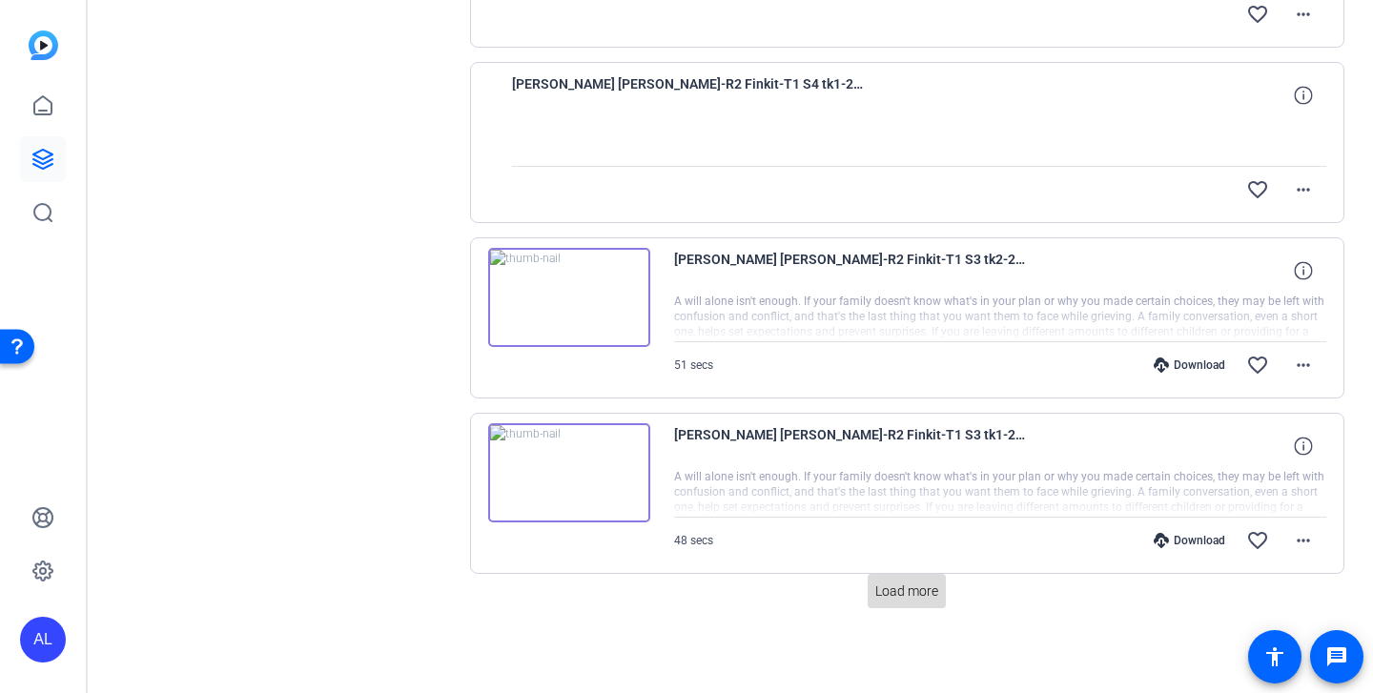
click at [915, 596] on span "Load more" at bounding box center [906, 592] width 63 height 20
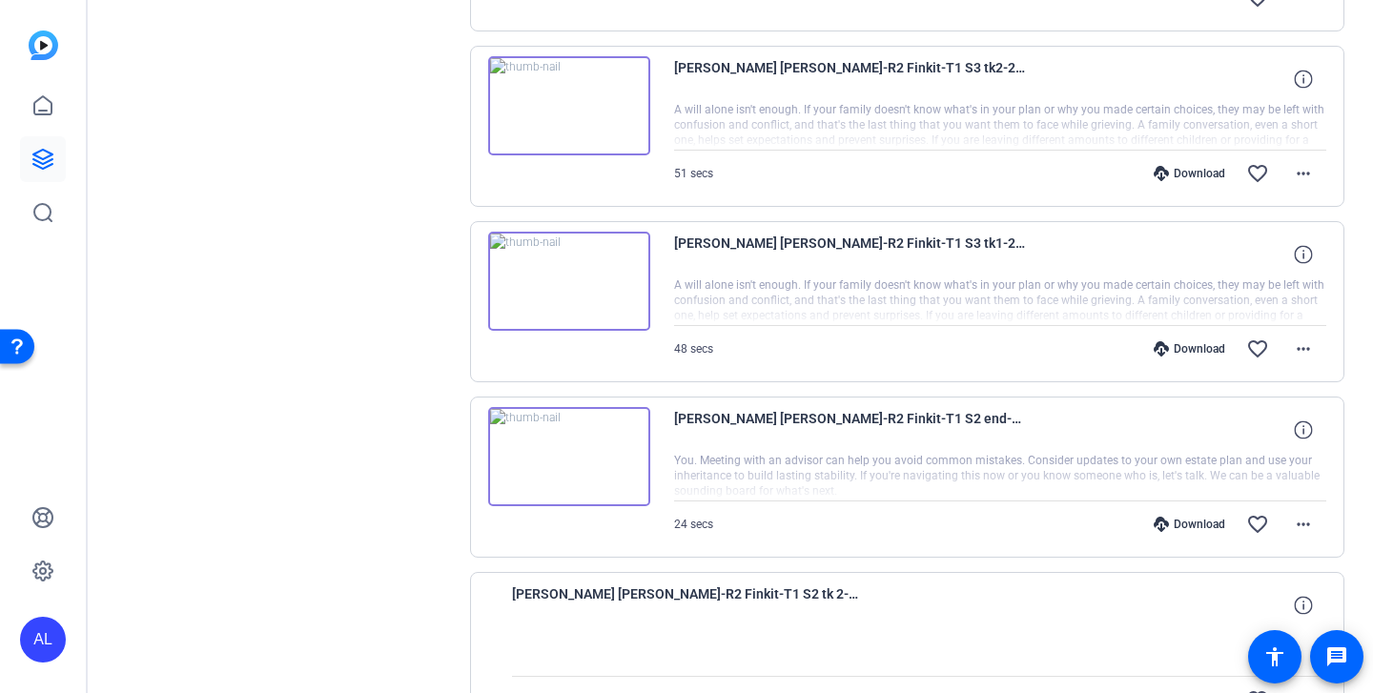
scroll to position [5115, 0]
